Goal: Book appointment/travel/reservation

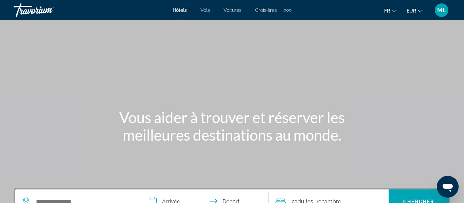
click at [414, 12] on span "EUR" at bounding box center [411, 10] width 10 height 5
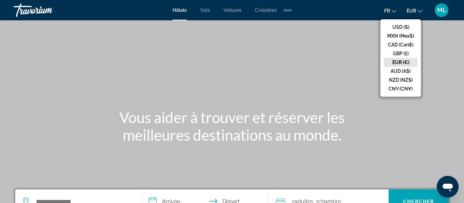
click at [289, 12] on div "Extra navigation items" at bounding box center [288, 10] width 8 height 10
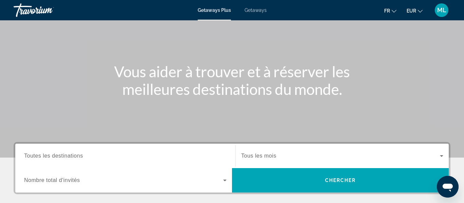
scroll to position [61, 0]
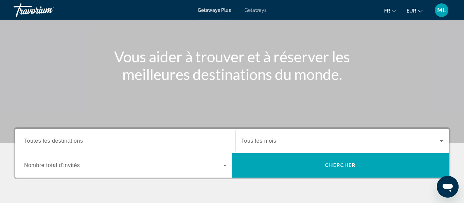
click at [59, 140] on span "Toutes les destinations" at bounding box center [53, 141] width 59 height 6
click at [59, 140] on input "Destination Toutes les destinations" at bounding box center [125, 142] width 202 height 8
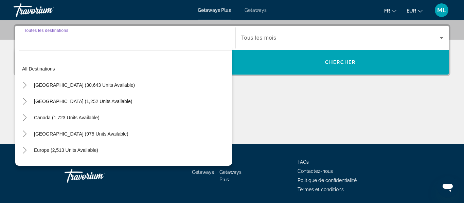
scroll to position [166, 0]
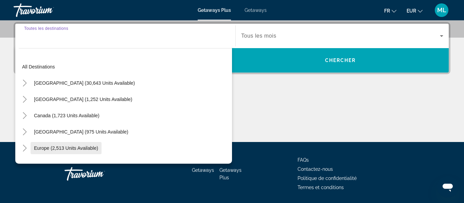
click at [41, 148] on span "Europe (2,513 units available)" at bounding box center [66, 148] width 64 height 5
type input "**********"
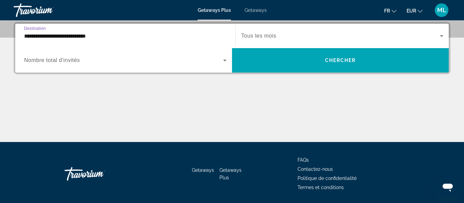
click at [108, 67] on div "Search widget" at bounding box center [125, 60] width 202 height 19
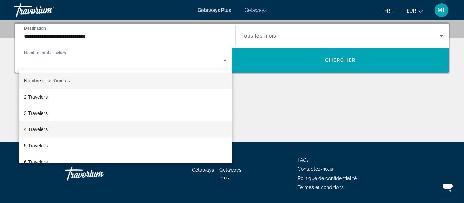
click at [65, 128] on mat-option "4 Travelers" at bounding box center [125, 130] width 213 height 16
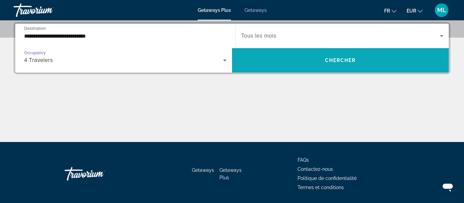
click at [299, 56] on span "Search widget" at bounding box center [340, 60] width 217 height 16
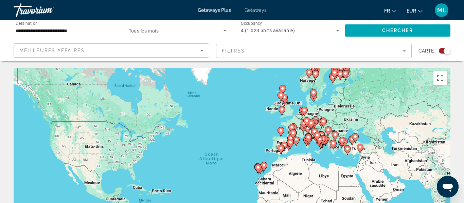
click at [448, 51] on div "Search widget" at bounding box center [446, 51] width 7 height 7
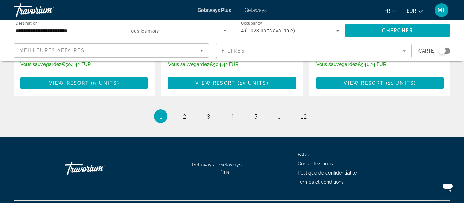
scroll to position [922, 0]
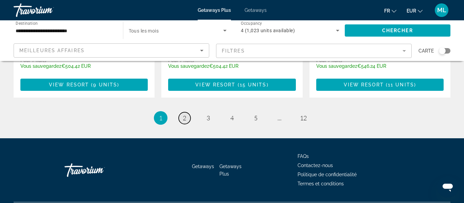
click at [185, 114] on span "2" at bounding box center [184, 117] width 3 height 7
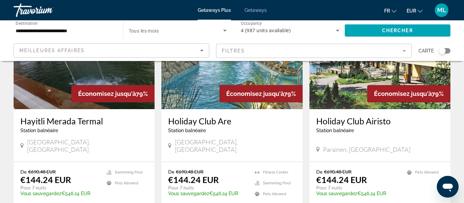
scroll to position [86, 0]
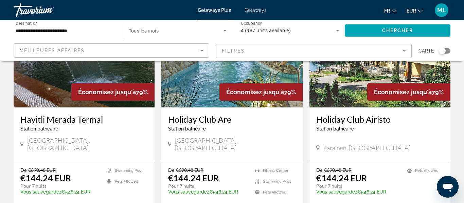
click at [237, 110] on div "Holiday Club Are Station balnéaire - Ceci est une station d'adultes seulement Å…" at bounding box center [231, 134] width 141 height 53
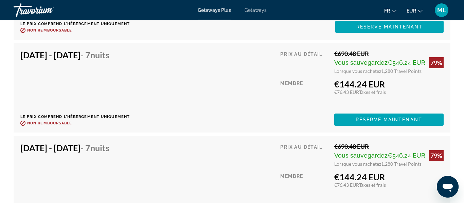
scroll to position [1603, 0]
